Goal: Book appointment/travel/reservation

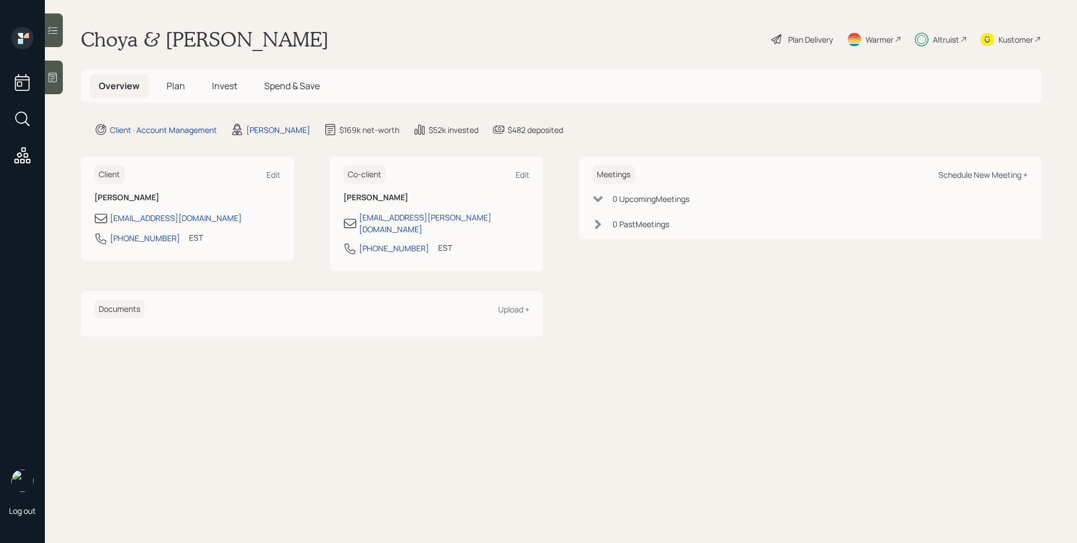
click at [994, 176] on div "Schedule New Meeting +" at bounding box center [983, 174] width 89 height 11
select select "d946c976-65aa-4529-ac9d-02c4f1114fc0"
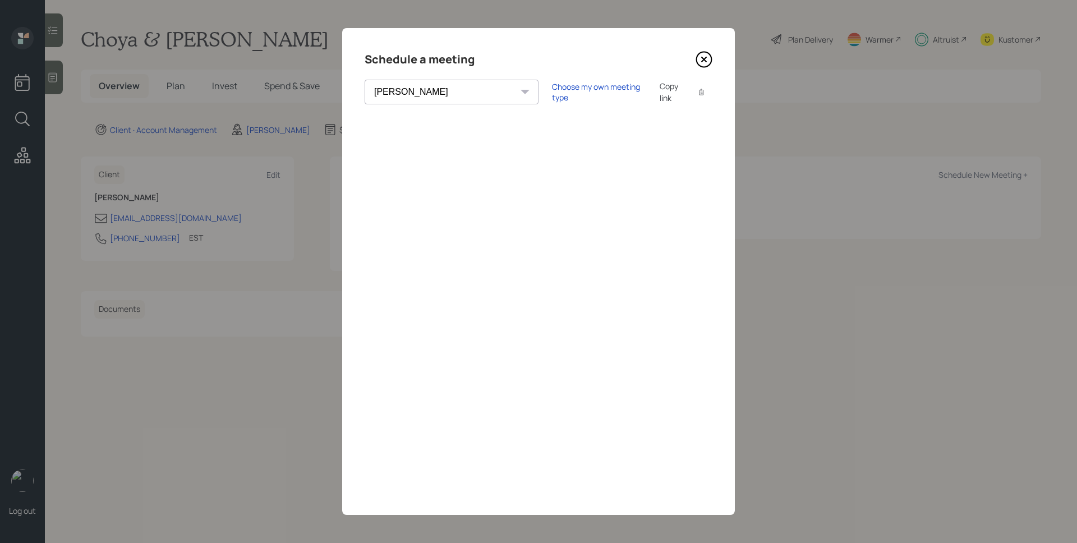
click at [707, 56] on icon at bounding box center [704, 59] width 17 height 17
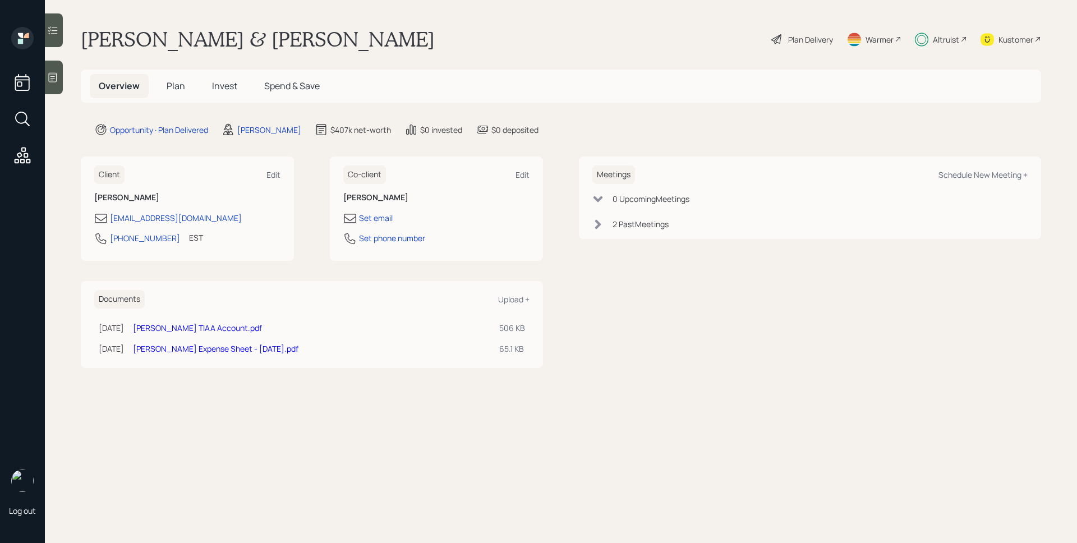
click at [180, 77] on h5 "Plan" at bounding box center [176, 86] width 36 height 24
